Goal: Navigation & Orientation: Go to known website

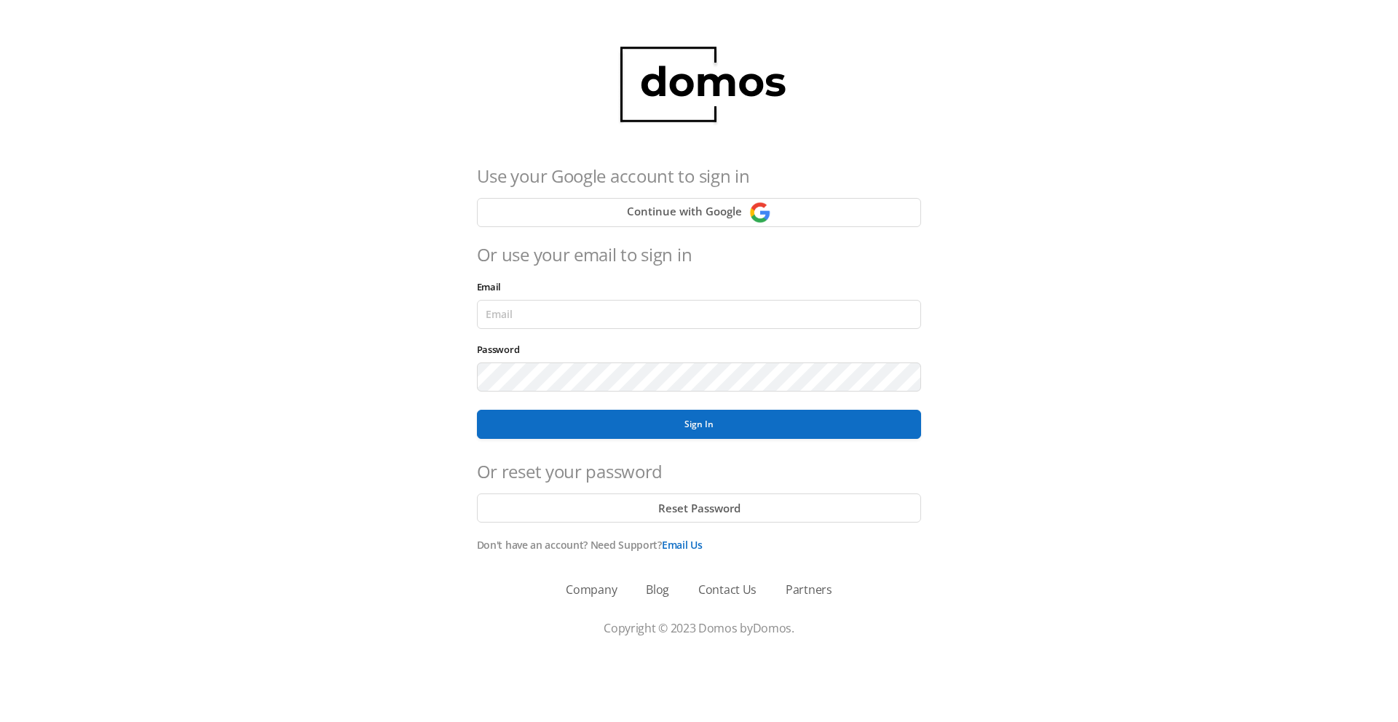
click at [69, 12] on main "Use your Google account to sign in Continue with Google Or use your email to si…" at bounding box center [699, 281] width 1398 height 563
type input "[PERSON_NAME][EMAIL_ADDRESS][DOMAIN_NAME]"
